Goal: Obtain resource: Download file/media

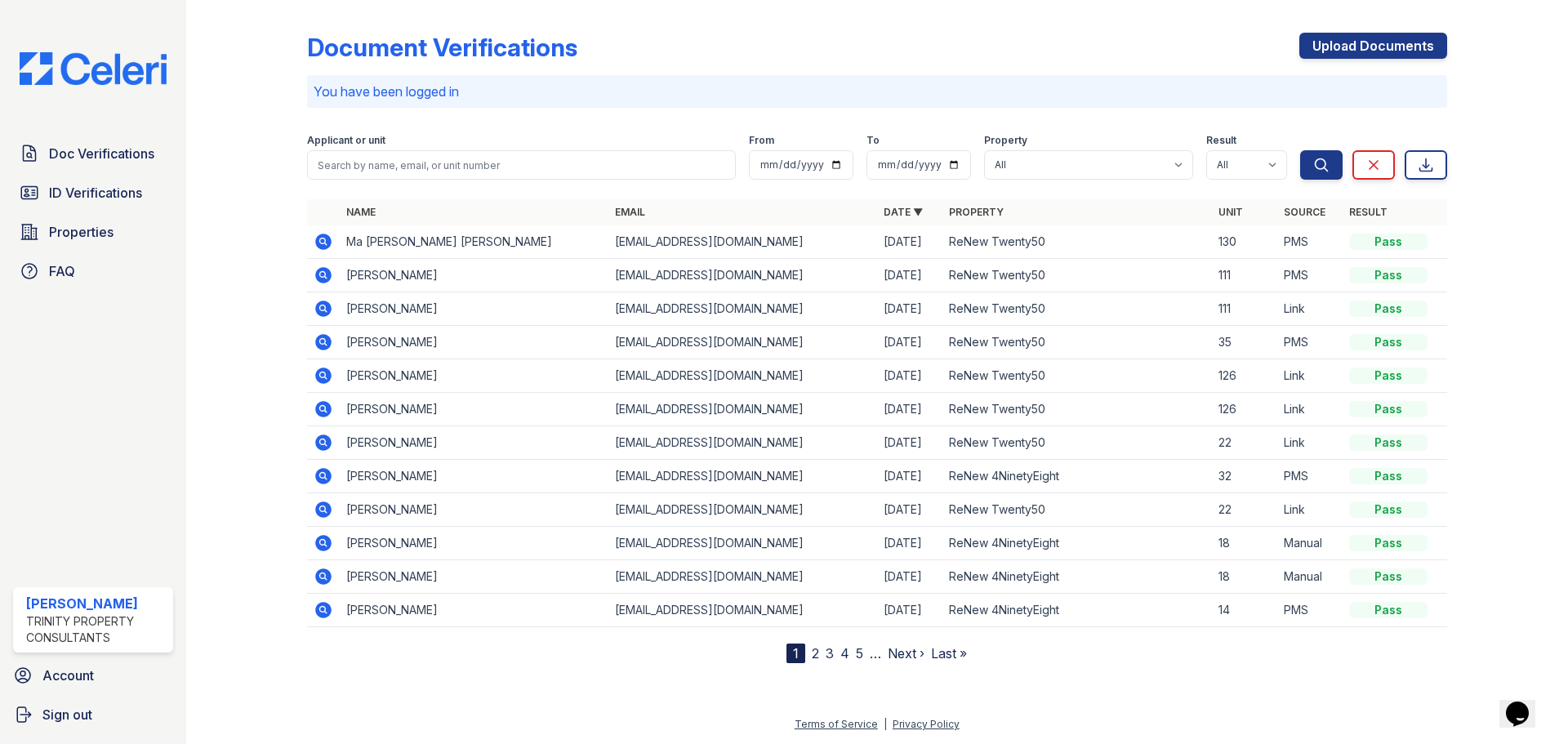
click at [326, 309] on icon at bounding box center [323, 308] width 16 height 16
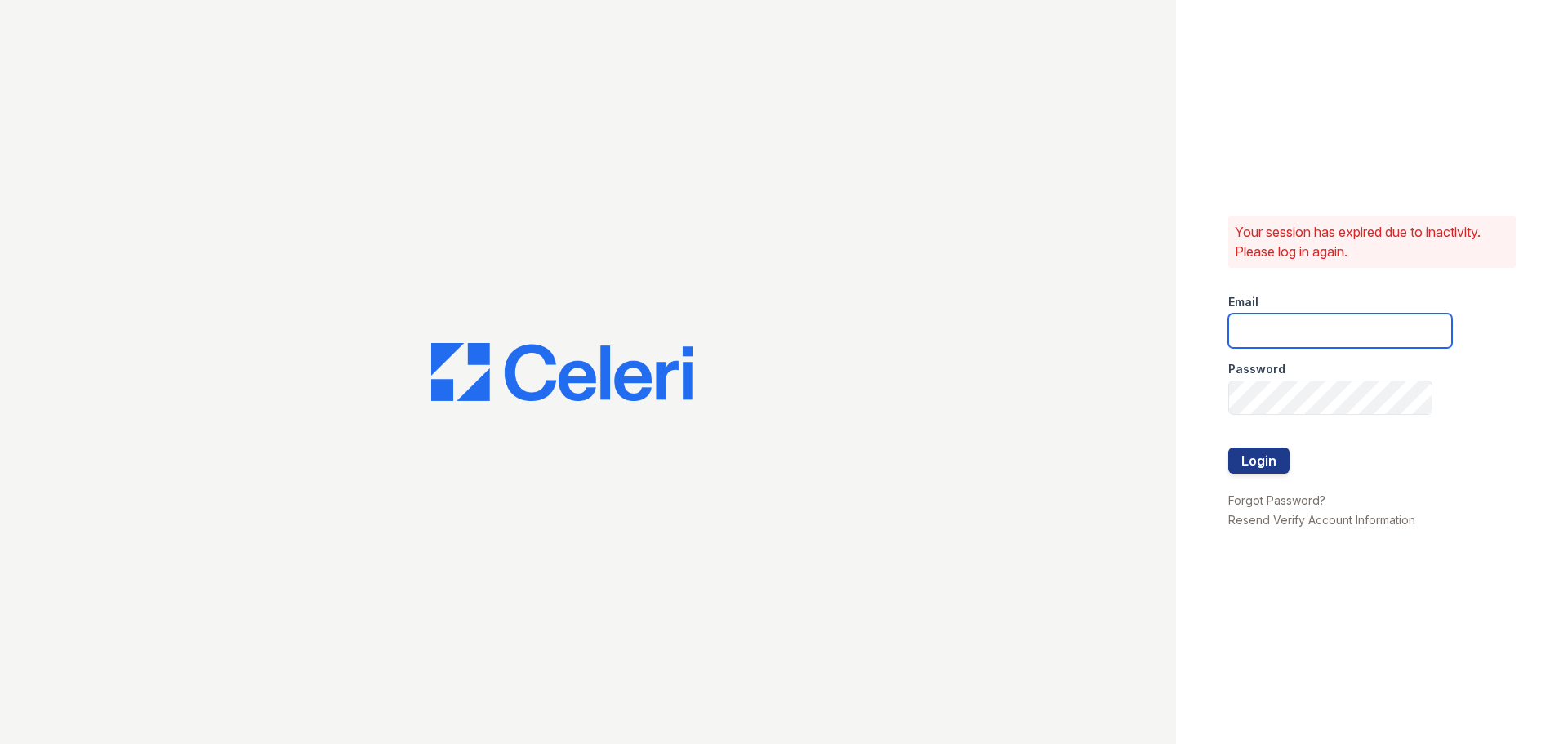
click at [1276, 334] on input "email" at bounding box center [1339, 330] width 223 height 34
type input "mjuarez@trinity-pm.com"
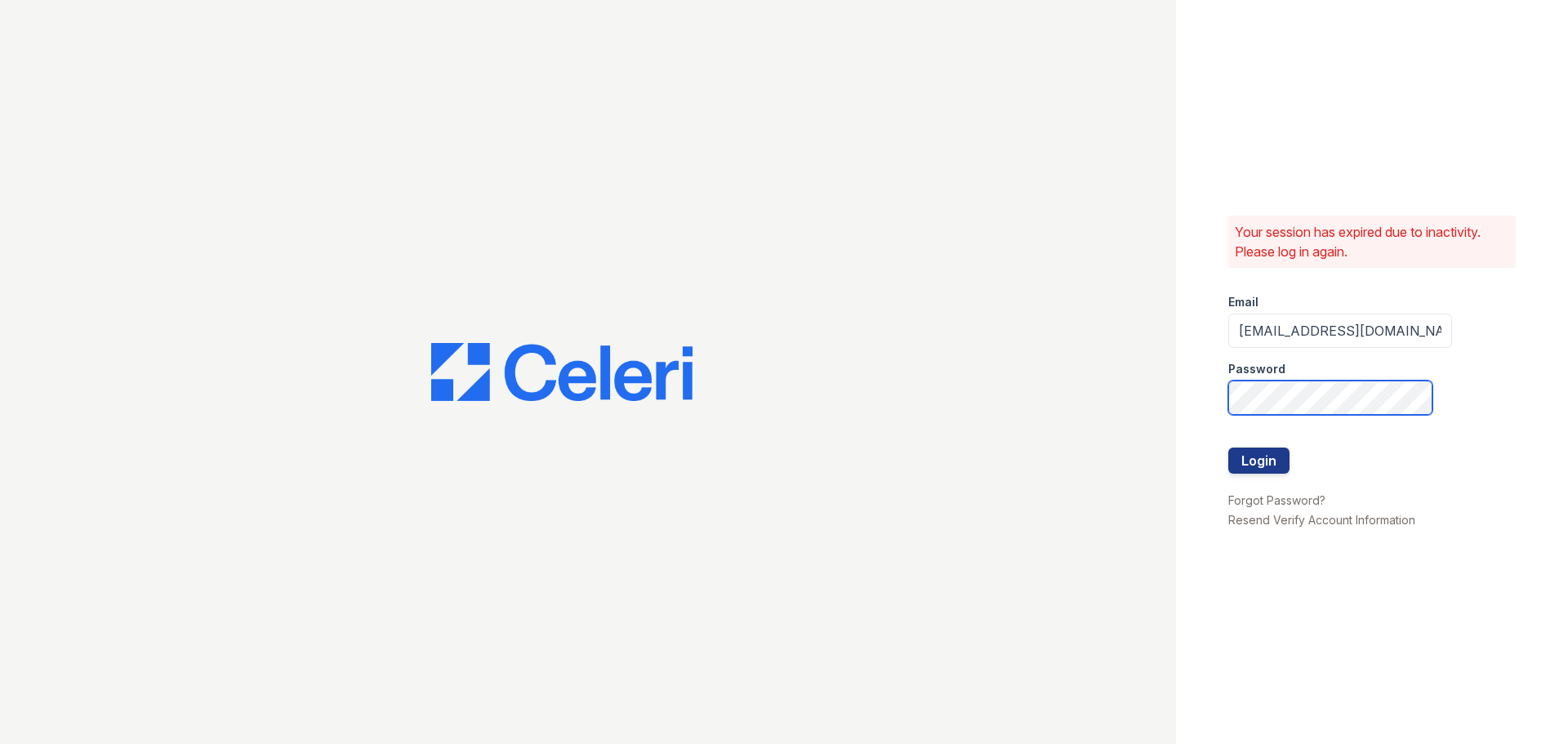
click at [1228, 448] on button "Login" at bounding box center [1259, 461] width 62 height 27
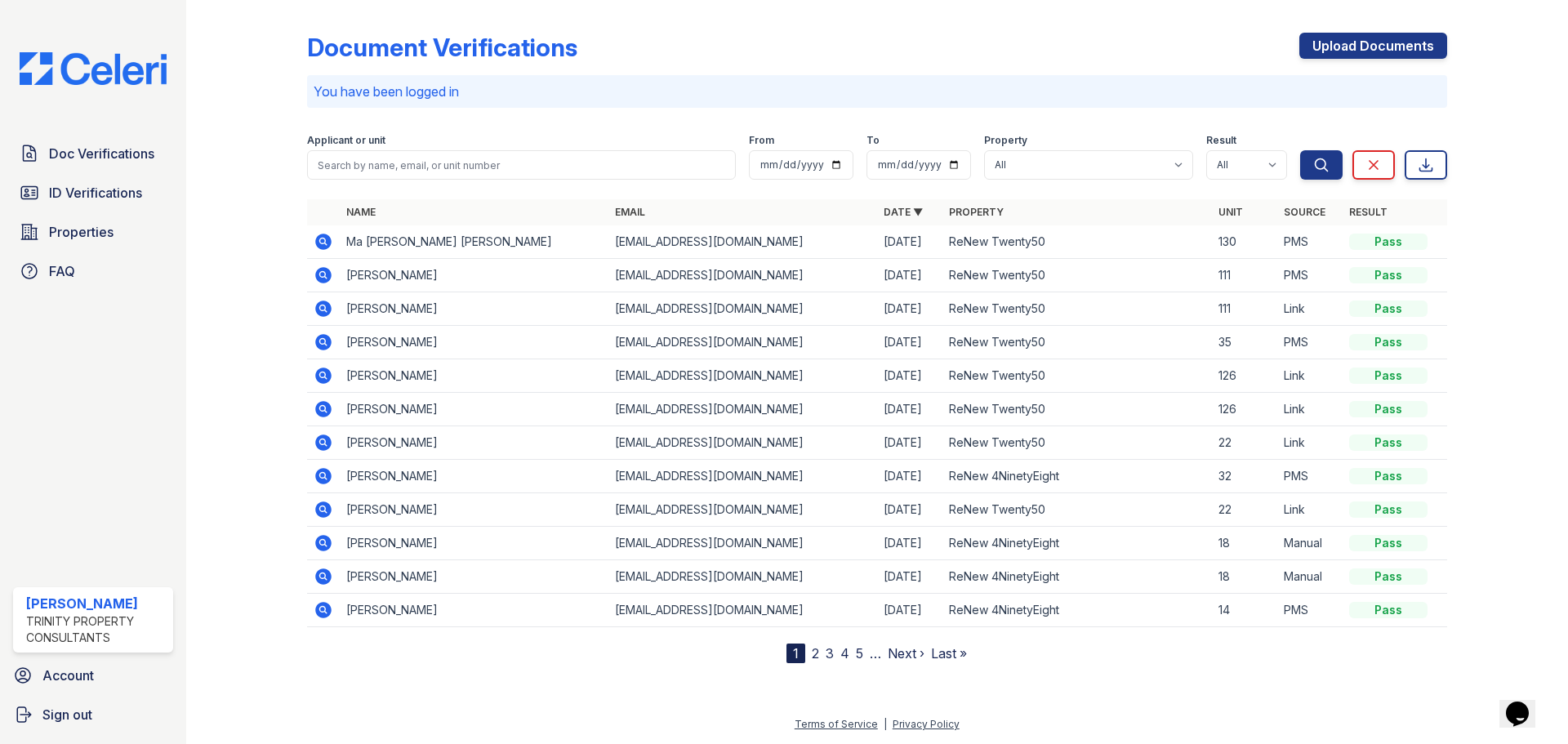
click at [1389, 307] on div "Pass" at bounding box center [1389, 308] width 79 height 16
click at [360, 305] on td "Laura Nieto" at bounding box center [474, 309] width 269 height 33
click at [98, 146] on span "Doc Verifications" at bounding box center [101, 153] width 105 height 20
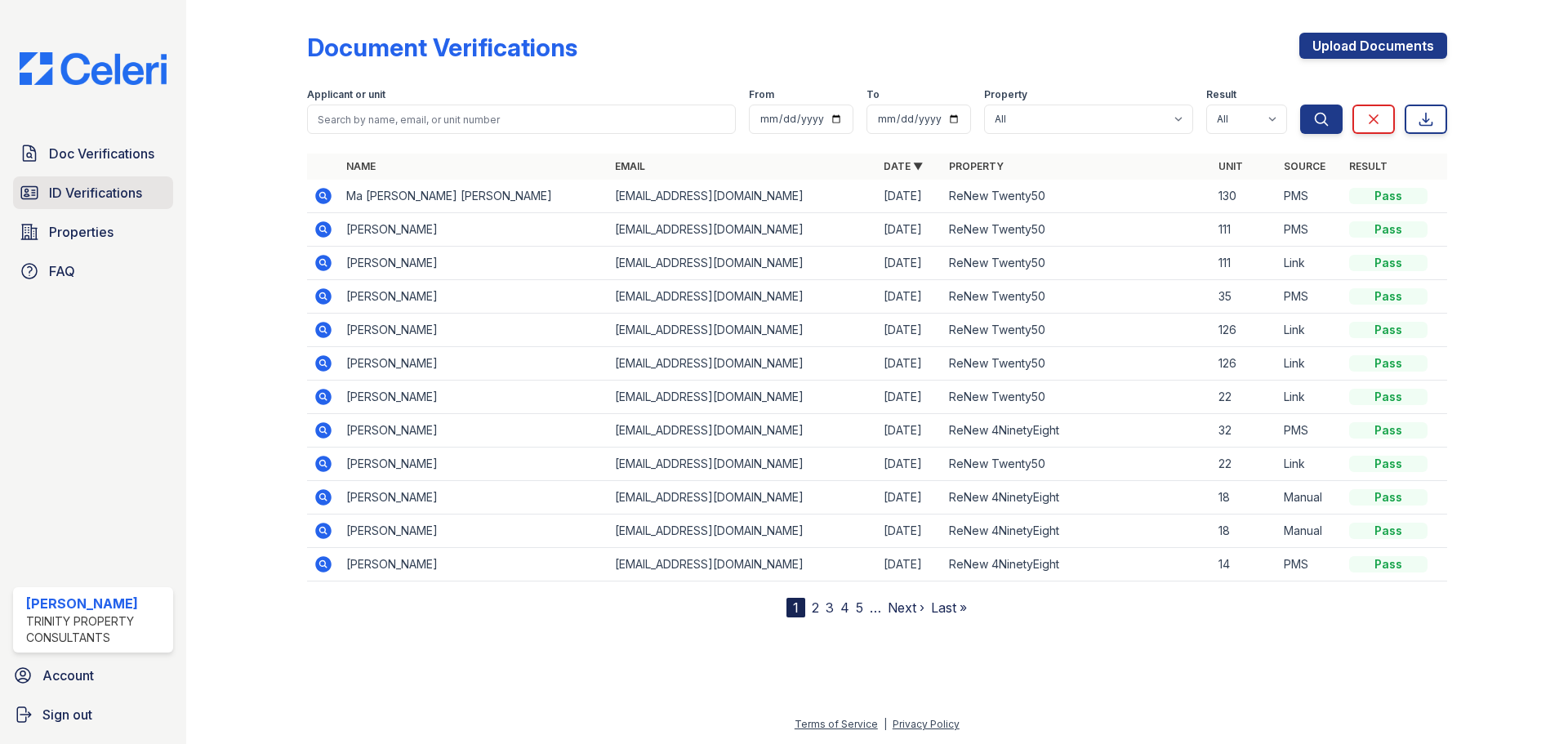
click at [89, 199] on span "ID Verifications" at bounding box center [95, 193] width 93 height 20
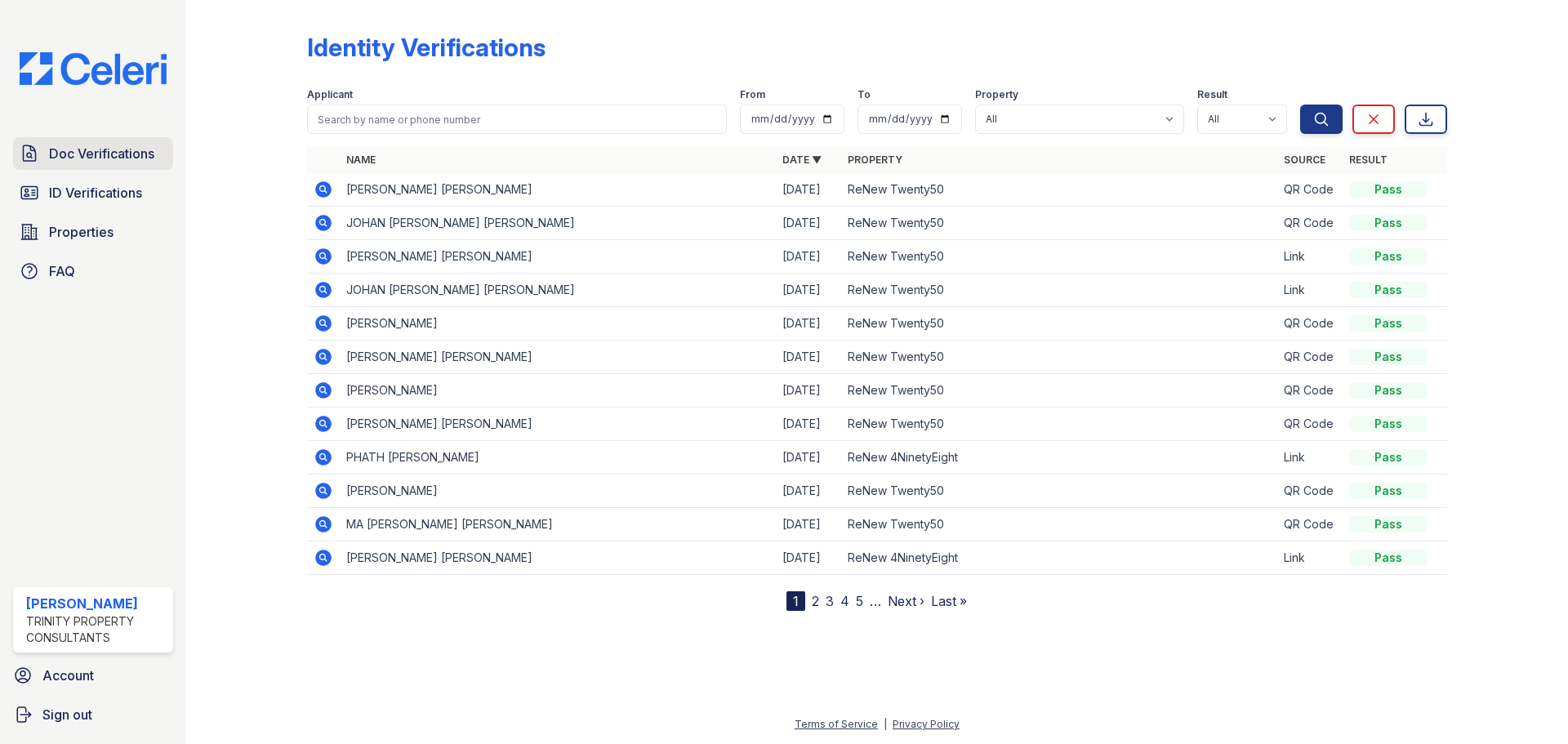
click at [87, 158] on span "Doc Verifications" at bounding box center [101, 153] width 105 height 20
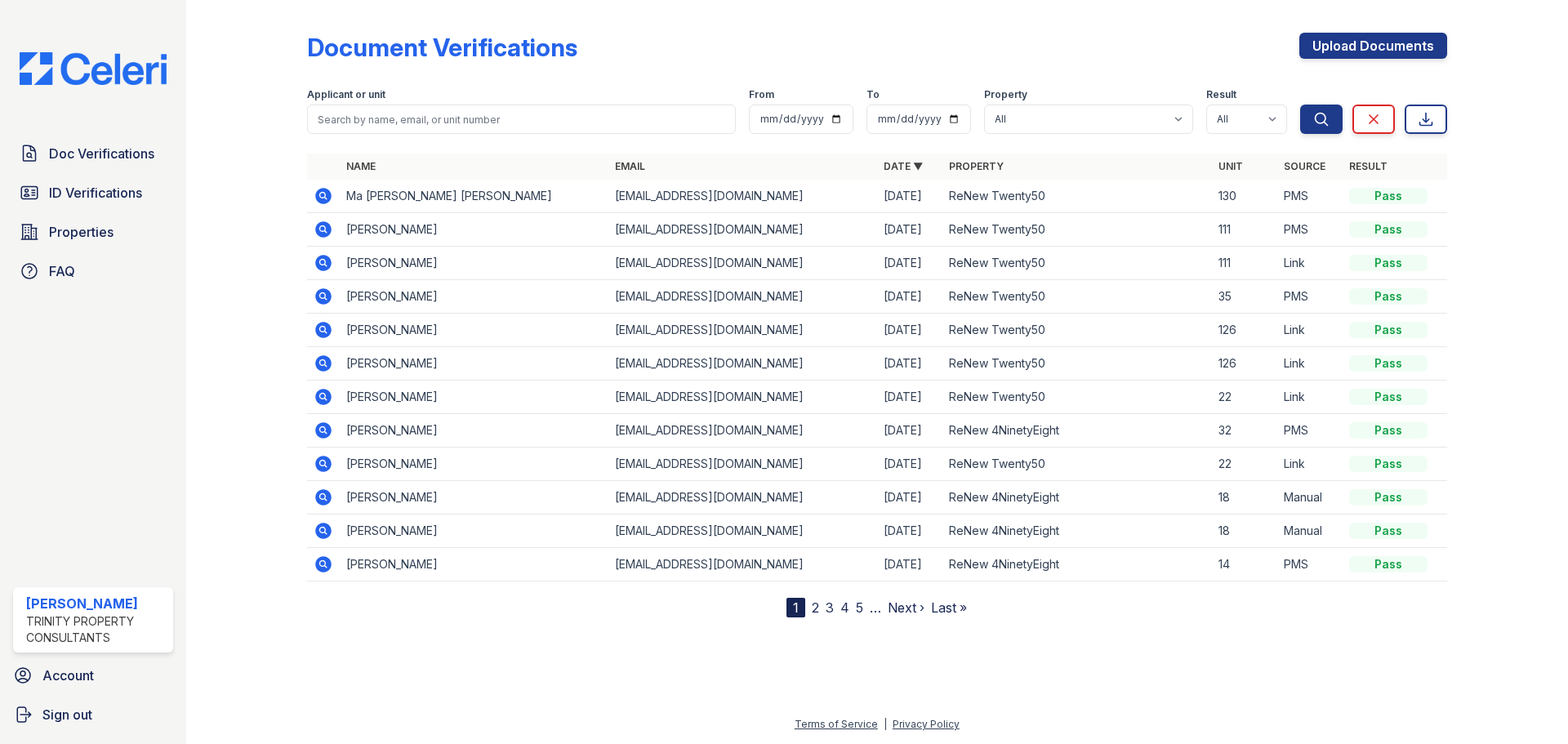
click at [323, 265] on icon at bounding box center [323, 263] width 16 height 16
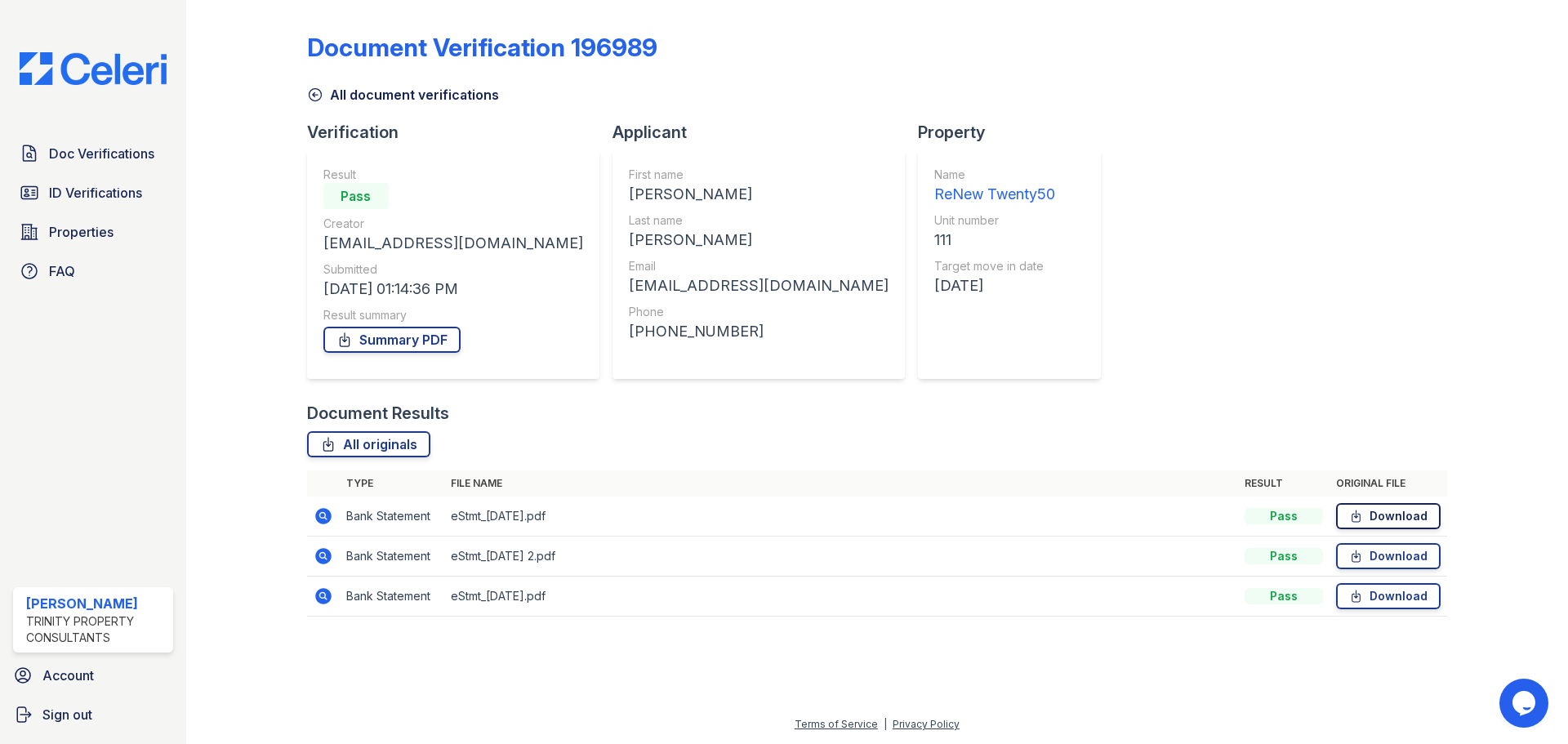
click at [1396, 514] on link "Download" at bounding box center [1388, 516] width 104 height 27
click at [1384, 552] on link "Download" at bounding box center [1388, 557] width 104 height 27
click at [1395, 598] on link "Download" at bounding box center [1388, 596] width 104 height 27
click at [95, 152] on span "Doc Verifications" at bounding box center [101, 153] width 105 height 20
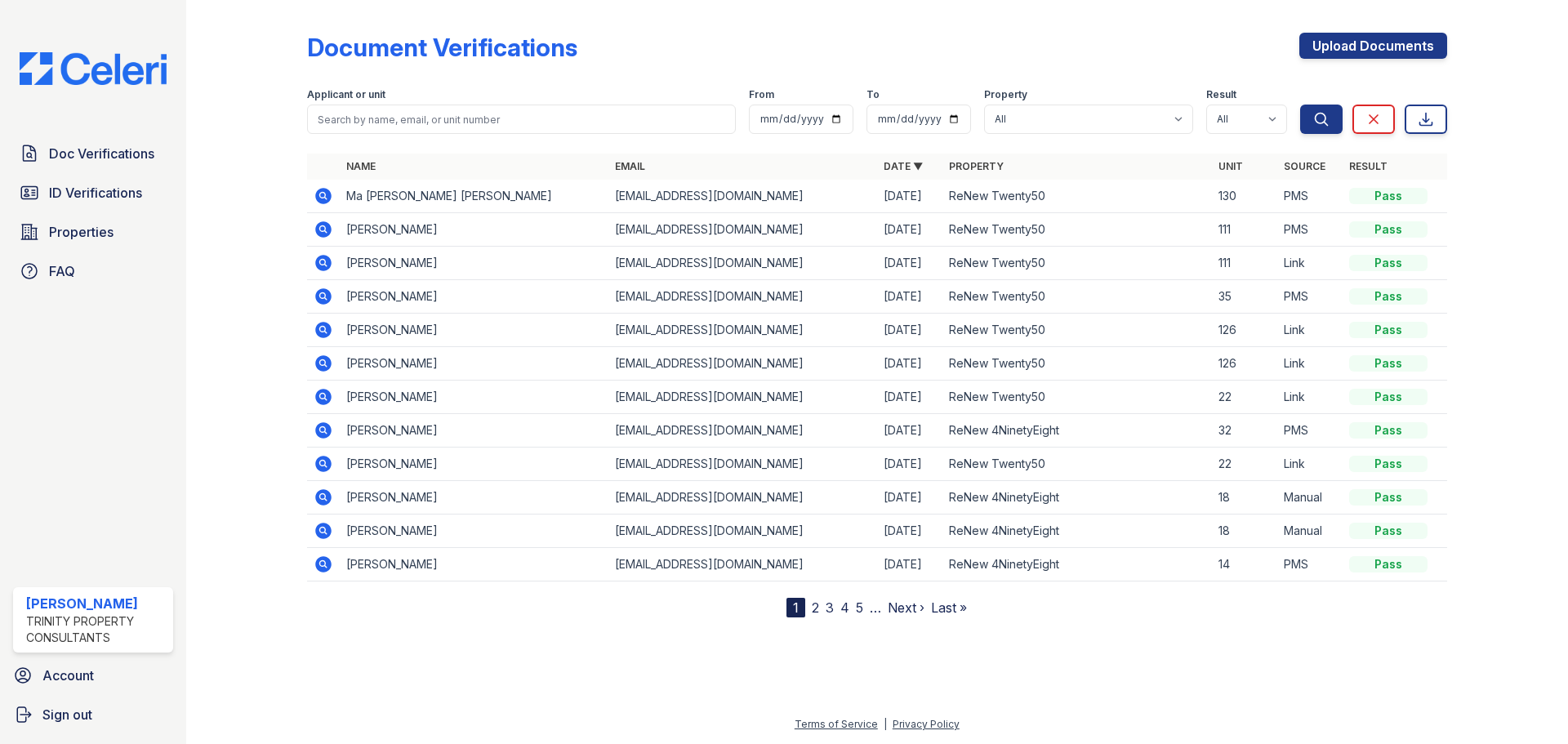
click at [326, 229] on icon at bounding box center [323, 229] width 16 height 16
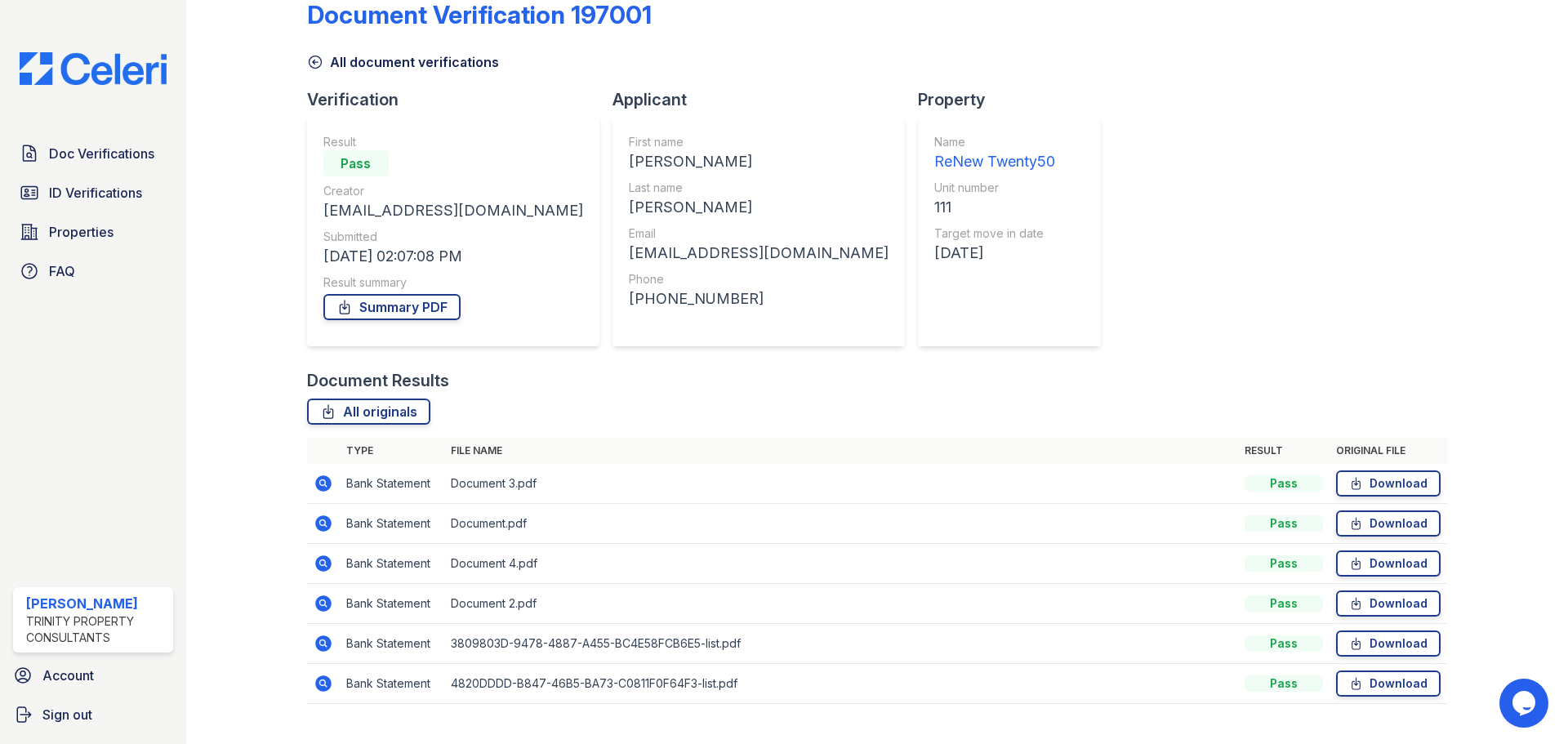
scroll to position [64, 0]
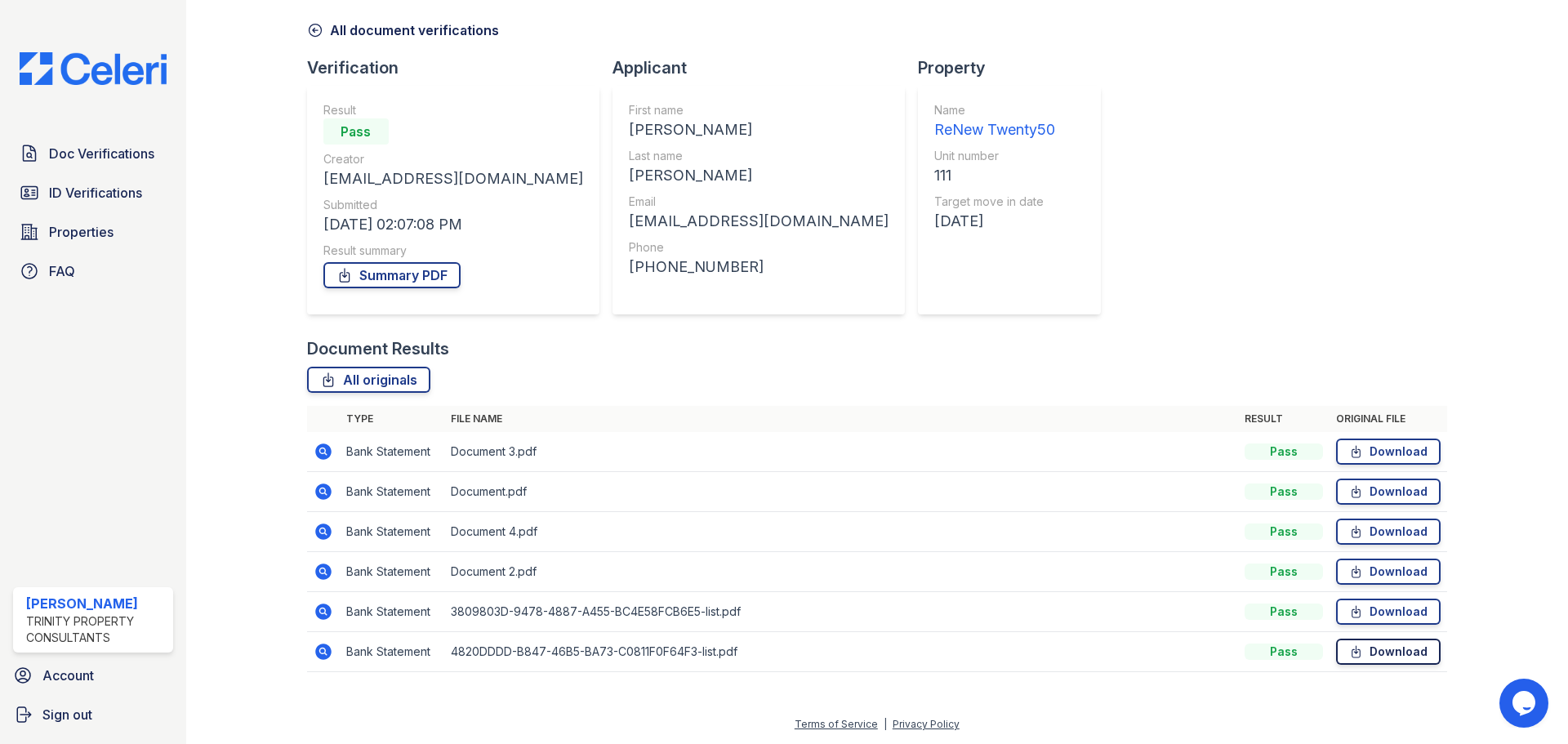
click at [1410, 652] on link "Download" at bounding box center [1388, 652] width 104 height 27
click at [1399, 616] on link "Download" at bounding box center [1388, 612] width 104 height 27
click at [1384, 570] on link "Download" at bounding box center [1388, 572] width 104 height 27
click at [1385, 528] on link "Download" at bounding box center [1388, 532] width 104 height 27
click at [1386, 491] on link "Download" at bounding box center [1388, 491] width 104 height 27
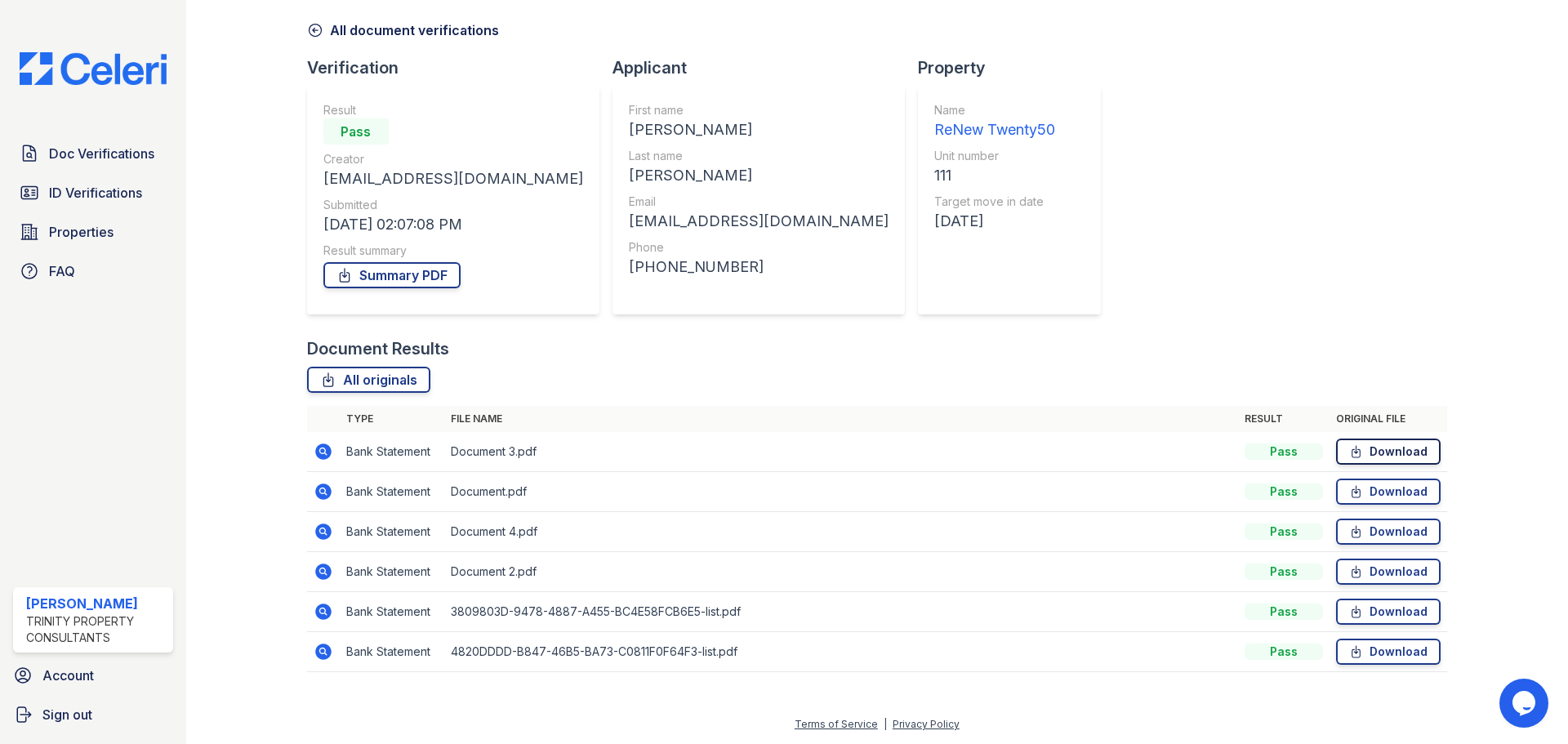
click at [1383, 452] on link "Download" at bounding box center [1388, 451] width 104 height 27
click at [85, 190] on span "ID Verifications" at bounding box center [95, 193] width 93 height 20
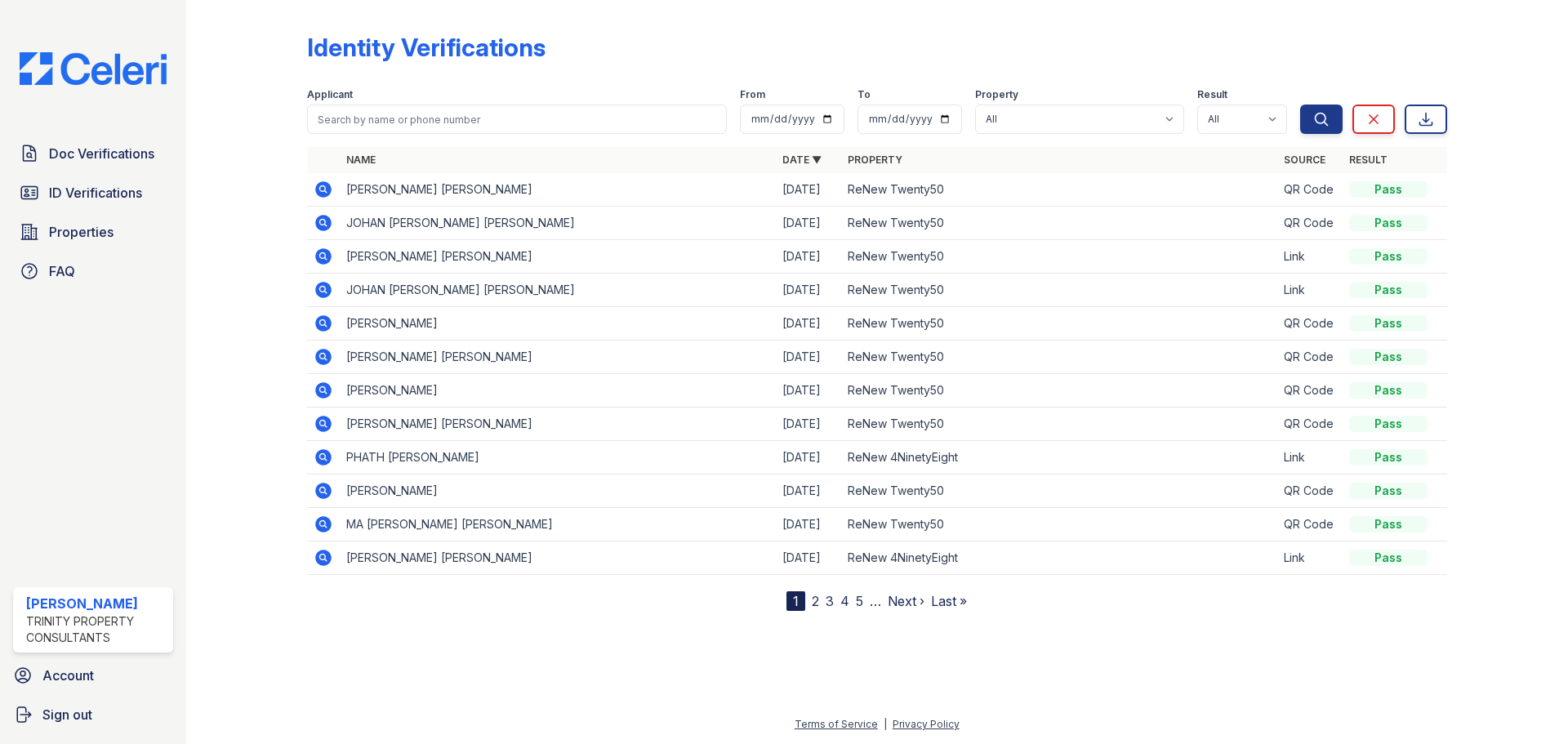
click at [329, 226] on icon at bounding box center [323, 223] width 16 height 16
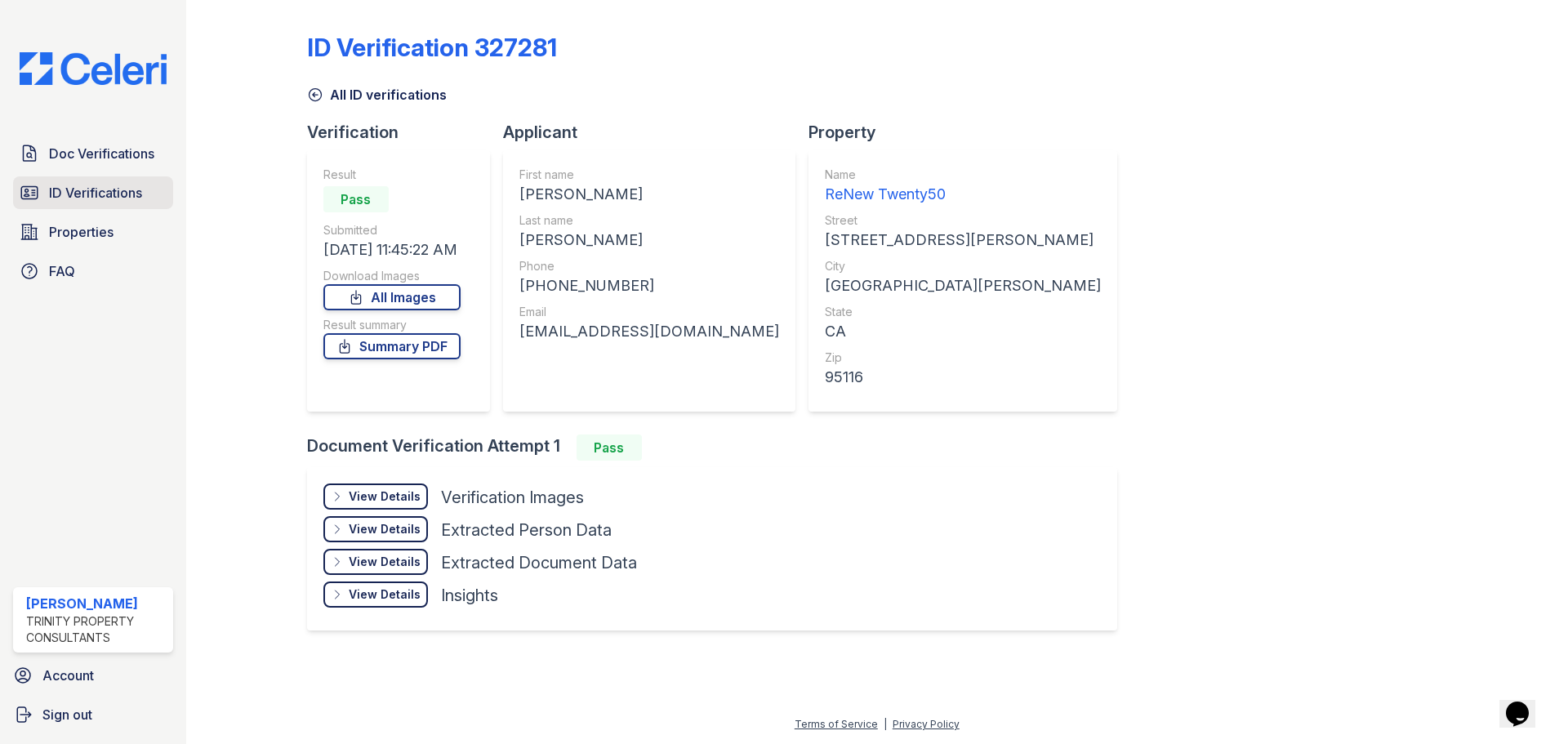
click at [68, 196] on span "ID Verifications" at bounding box center [95, 193] width 93 height 20
